Goal: Transaction & Acquisition: Purchase product/service

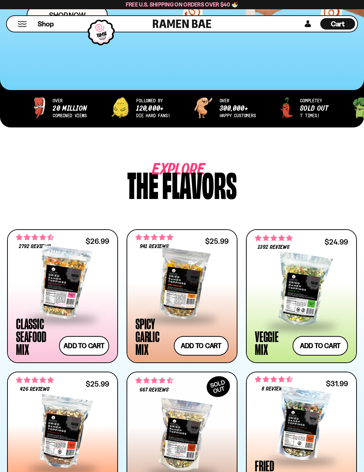
scroll to position [204, 0]
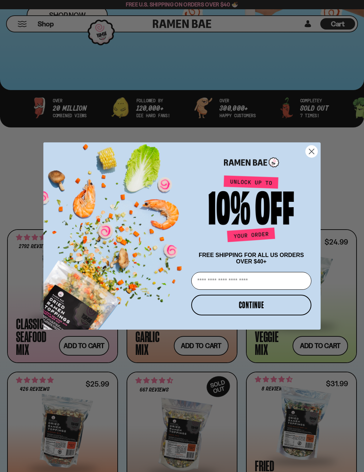
click at [308, 195] on div "POPUP Form" at bounding box center [251, 209] width 124 height 77
click at [307, 153] on circle "Close dialog" at bounding box center [312, 151] width 12 height 12
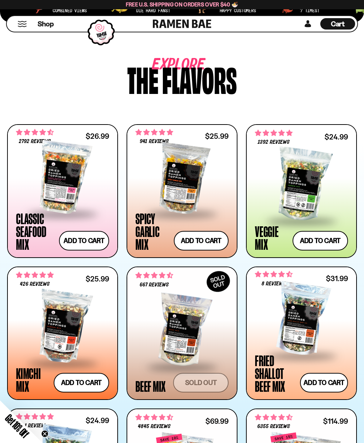
scroll to position [309, 0]
click at [89, 243] on button "Add to cart Add — Regular price $26.99 Regular price Sale price $26.99 Unit pri…" at bounding box center [84, 241] width 50 height 20
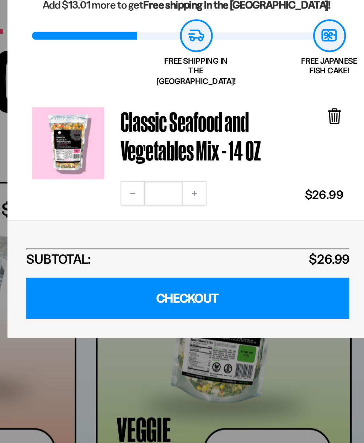
scroll to position [16, 0]
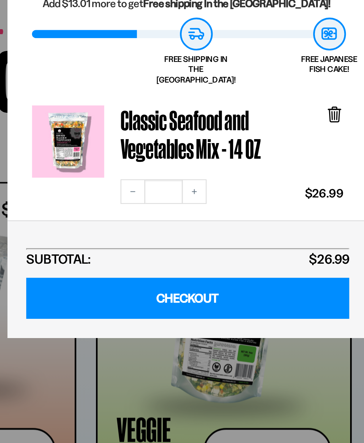
click at [283, 123] on button "Increase quantity" at bounding box center [288, 128] width 11 height 11
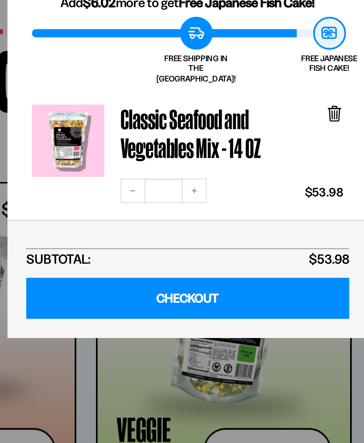
click at [257, 123] on button "Decrease quantity" at bounding box center [262, 128] width 11 height 11
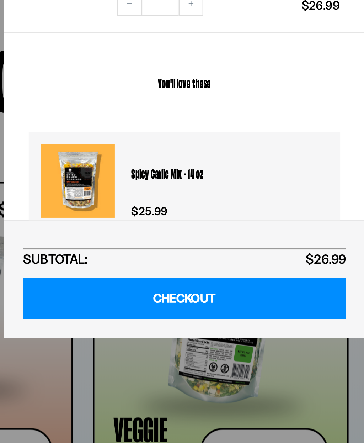
scroll to position [97, 0]
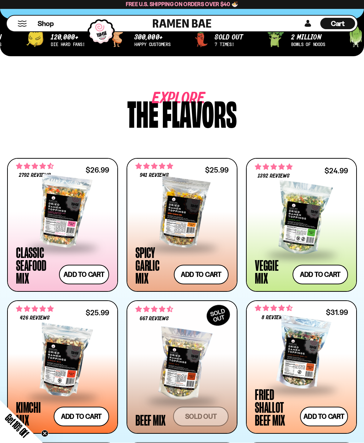
scroll to position [278, 0]
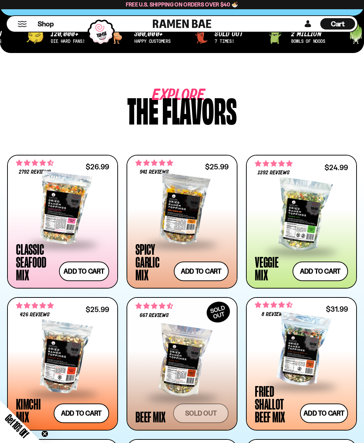
click at [19, 24] on button "Mobile Menu Trigger" at bounding box center [22, 24] width 10 height 6
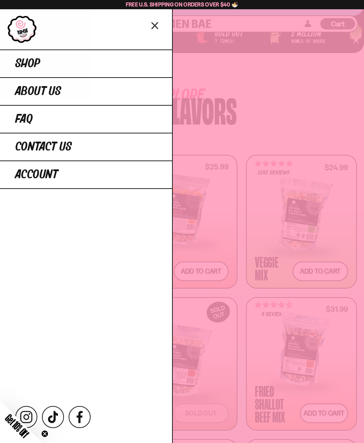
click at [262, 76] on div at bounding box center [182, 221] width 364 height 443
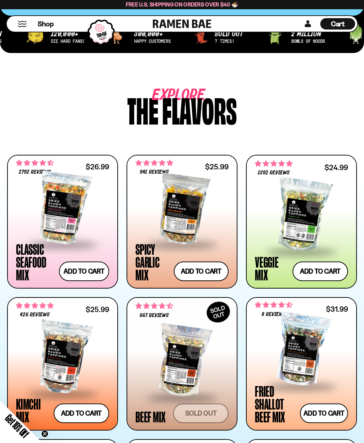
click at [97, 225] on div at bounding box center [62, 207] width 93 height 71
